Goal: Transaction & Acquisition: Purchase product/service

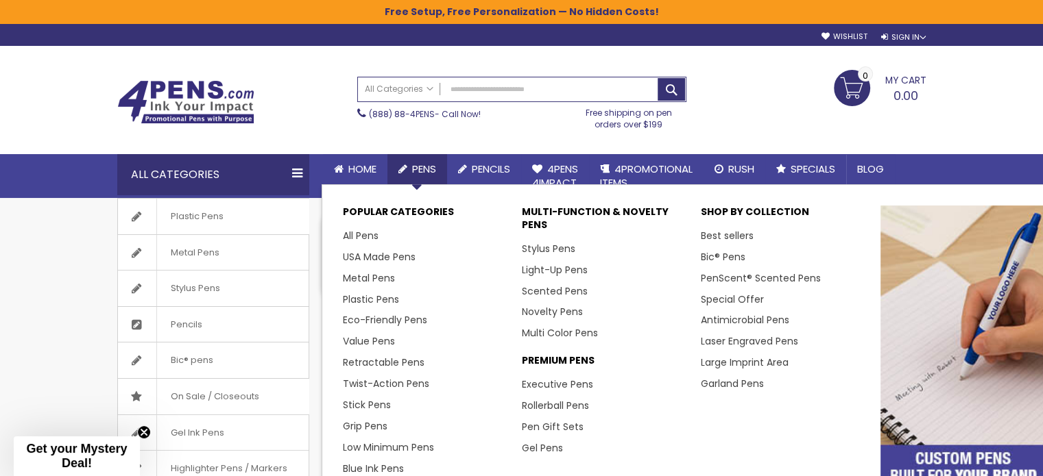
click at [411, 165] on link "Pens" at bounding box center [417, 169] width 60 height 30
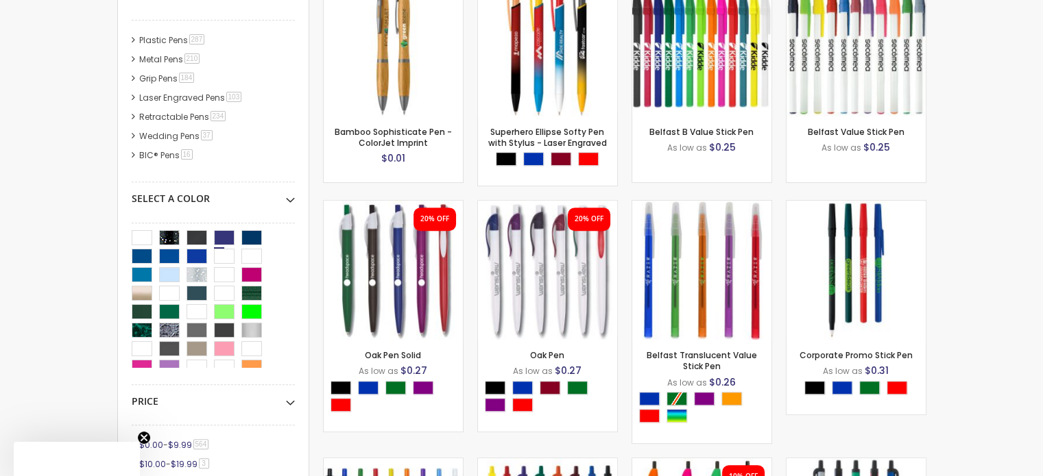
scroll to position [411, 0]
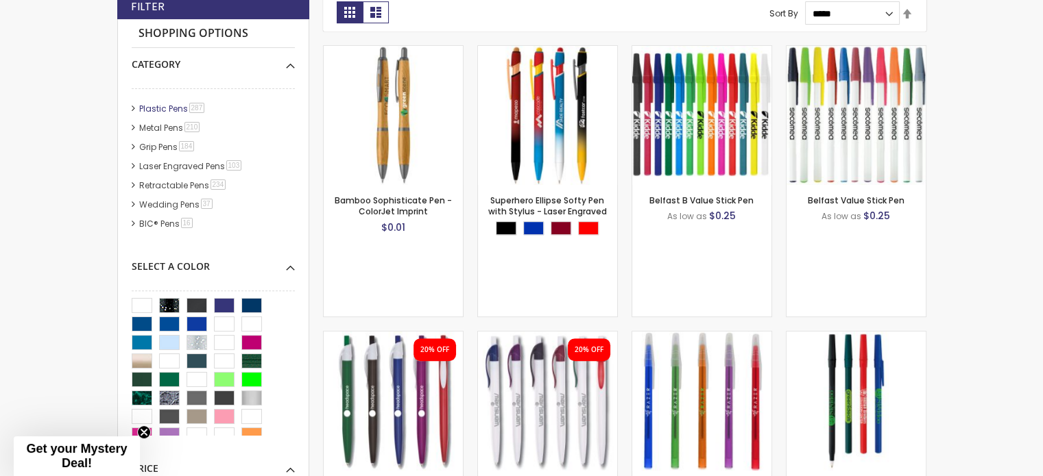
click at [138, 108] on link "Plastic Pens 287 item" at bounding box center [173, 109] width 74 height 12
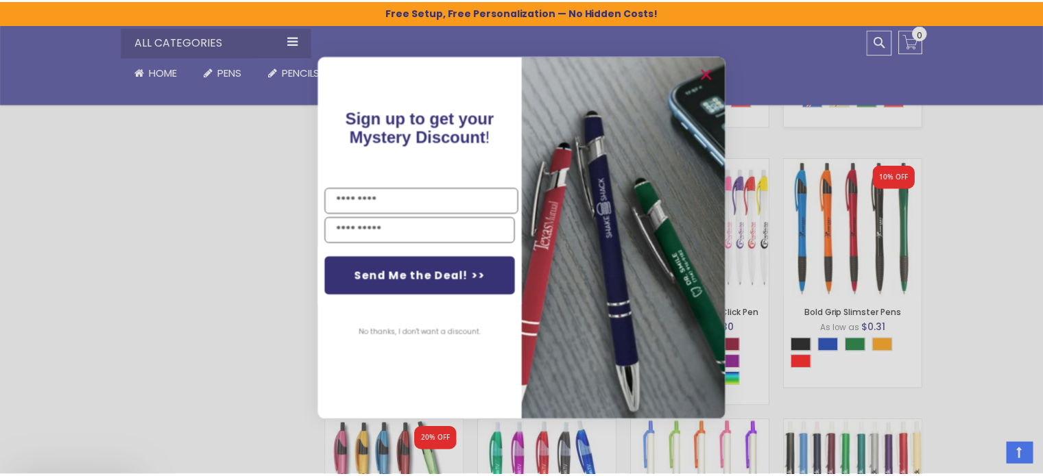
scroll to position [1120, 0]
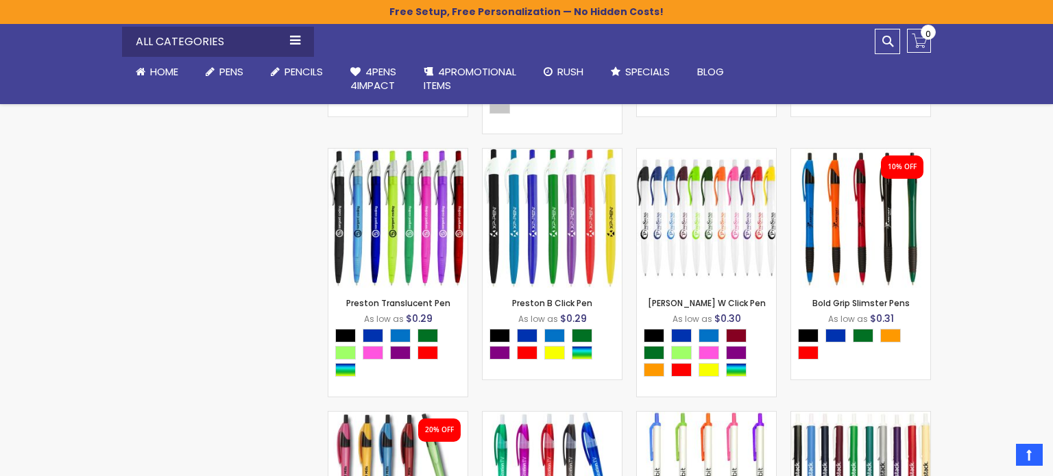
click at [1015, 178] on div "Close dialog Sign up to get your Mystery Discount ! Name Email Send Me the Deal…" at bounding box center [526, 238] width 1053 height 476
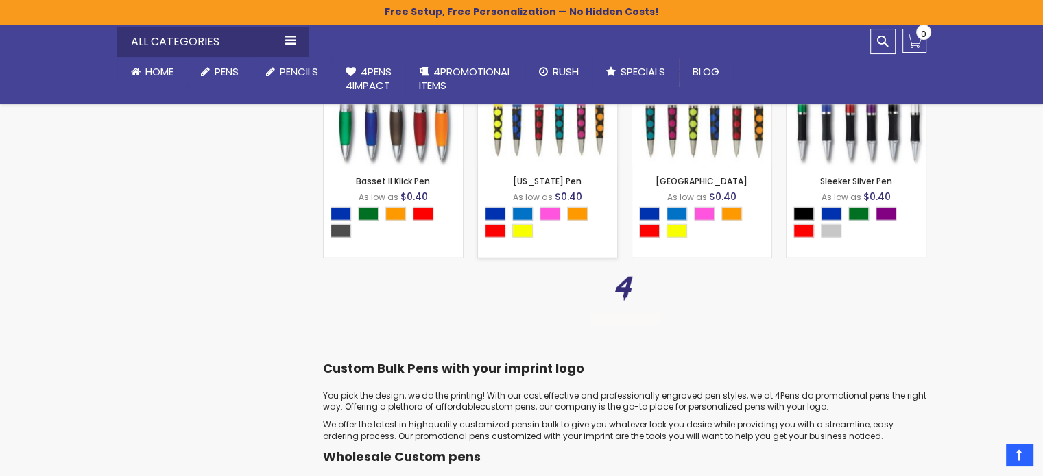
scroll to position [3382, 0]
